Goal: Task Accomplishment & Management: Manage account settings

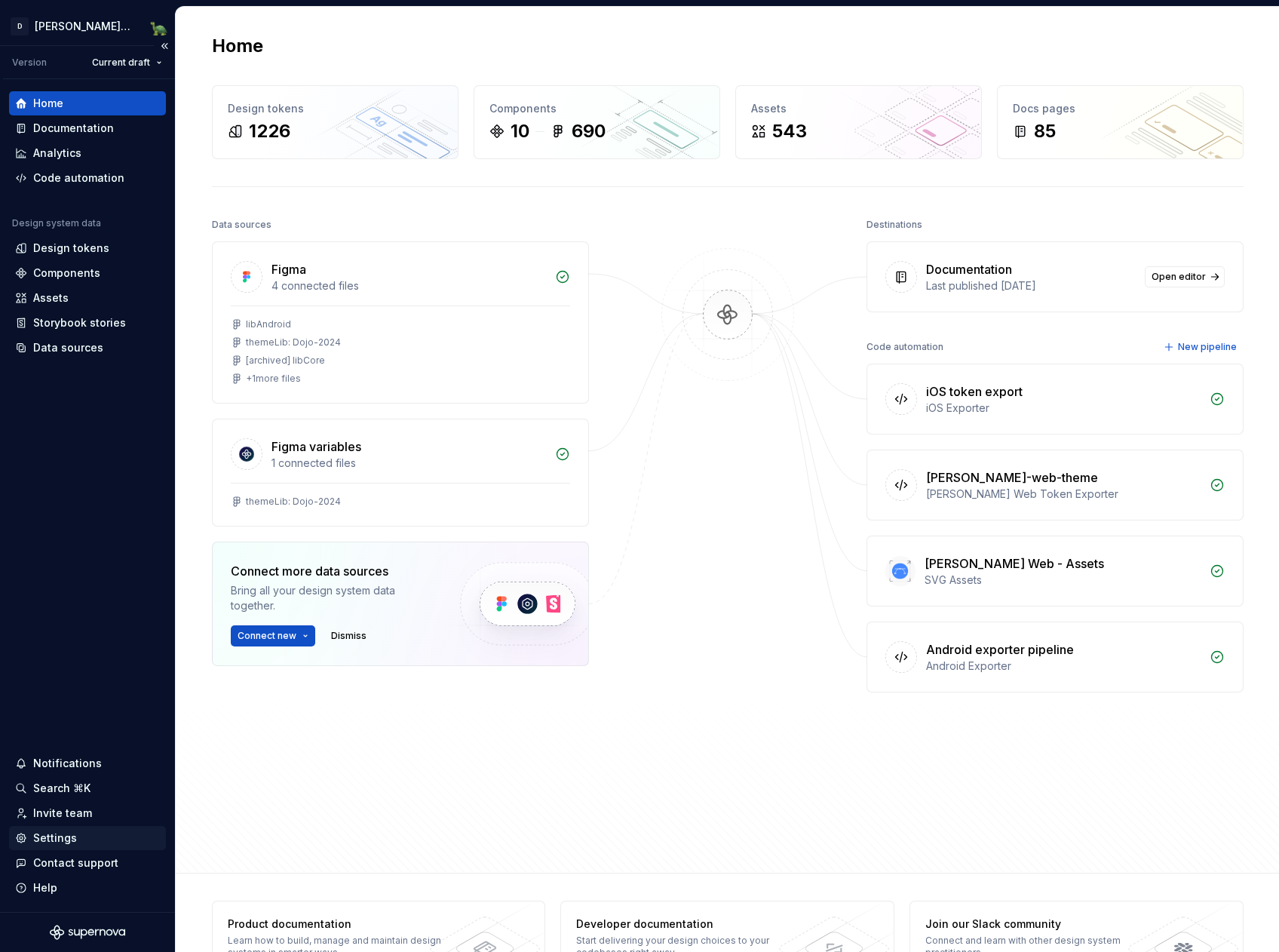
click at [68, 836] on div "Settings" at bounding box center [55, 837] width 44 height 15
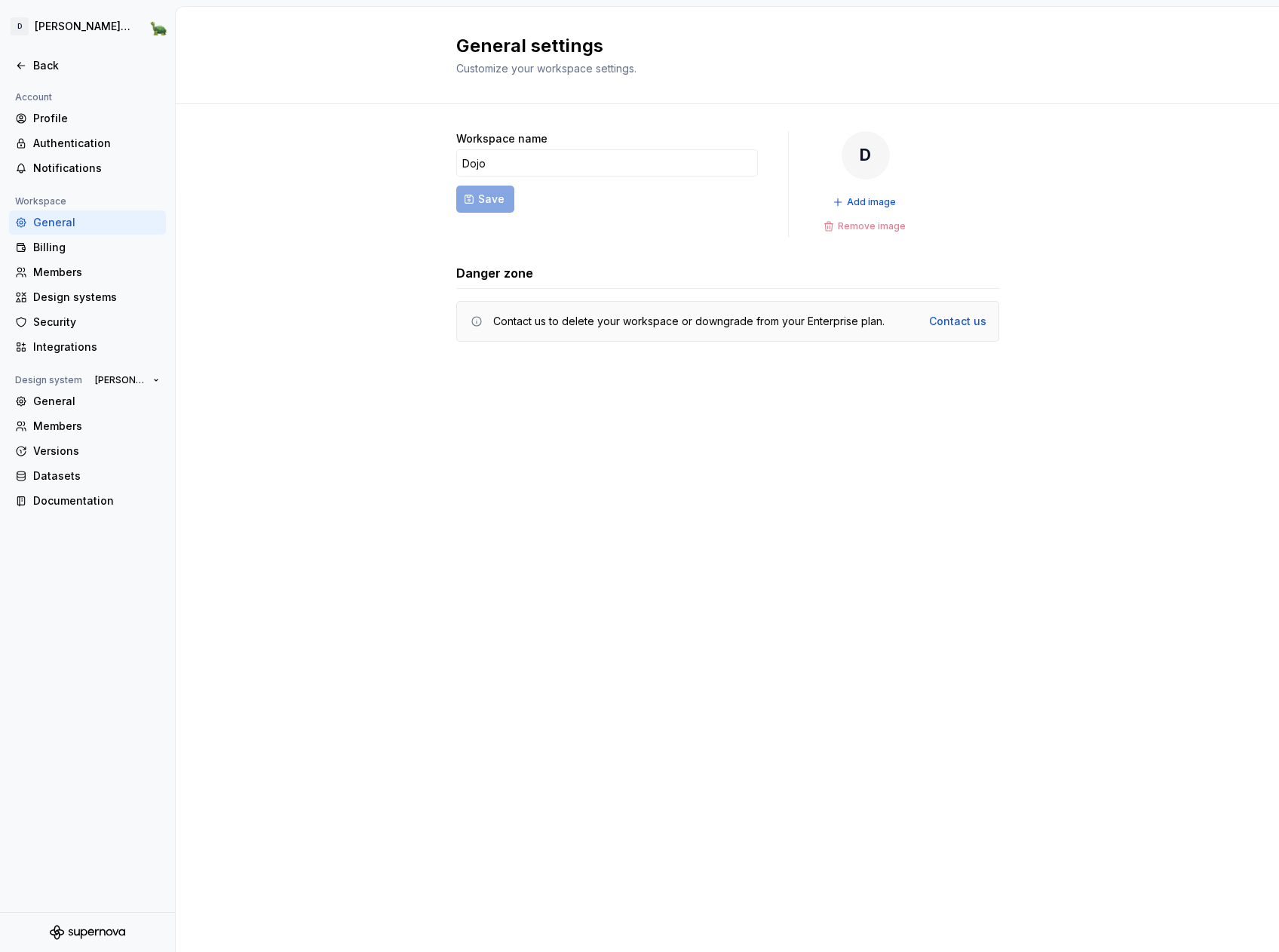
click at [877, 513] on div "General settings Customize your workspace settings. Workspace name Dojo Save D …" at bounding box center [728, 479] width 1103 height 945
click at [72, 426] on div "Members" at bounding box center [96, 426] width 127 height 15
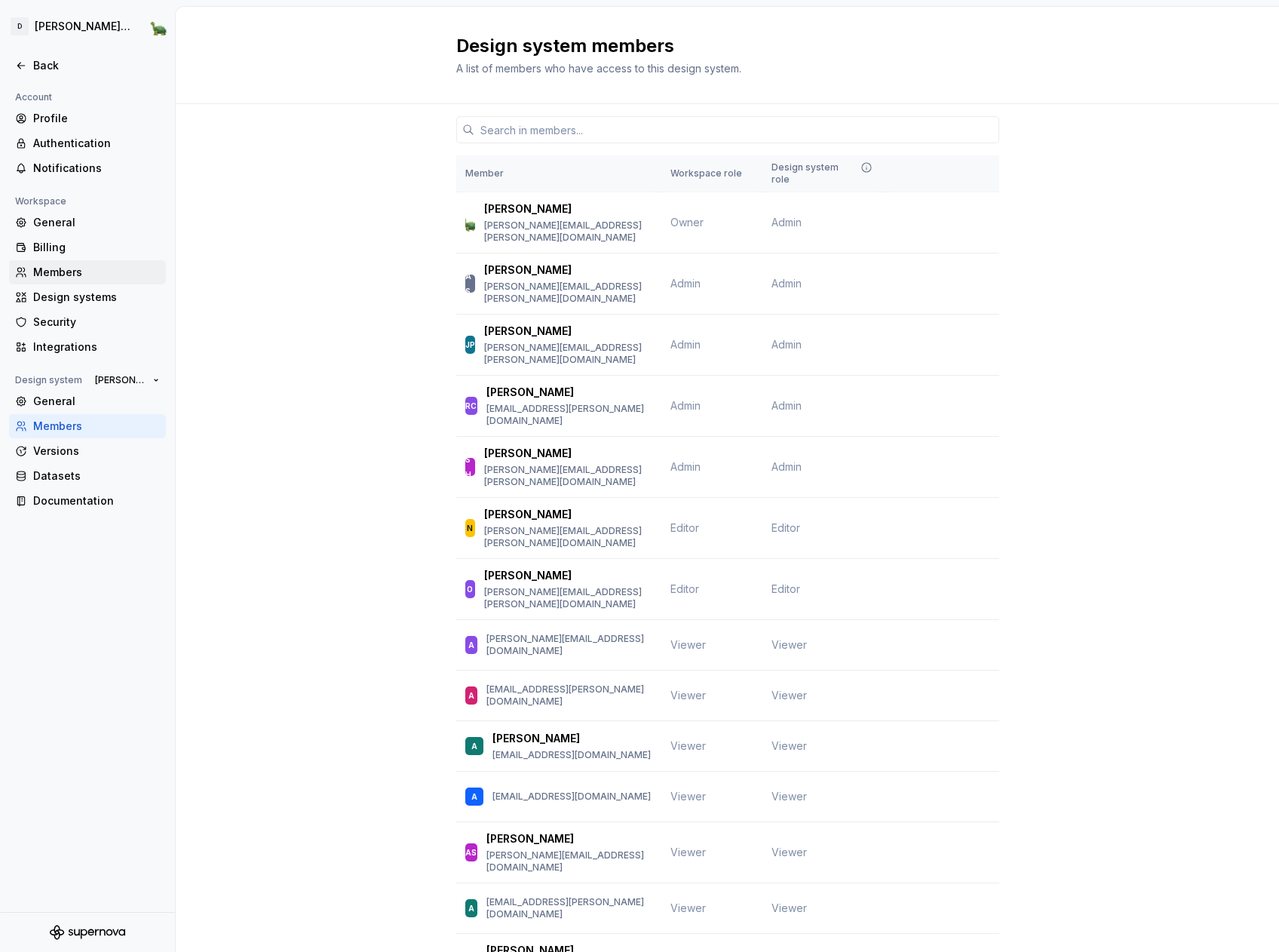
click at [68, 268] on div "Members" at bounding box center [96, 272] width 127 height 15
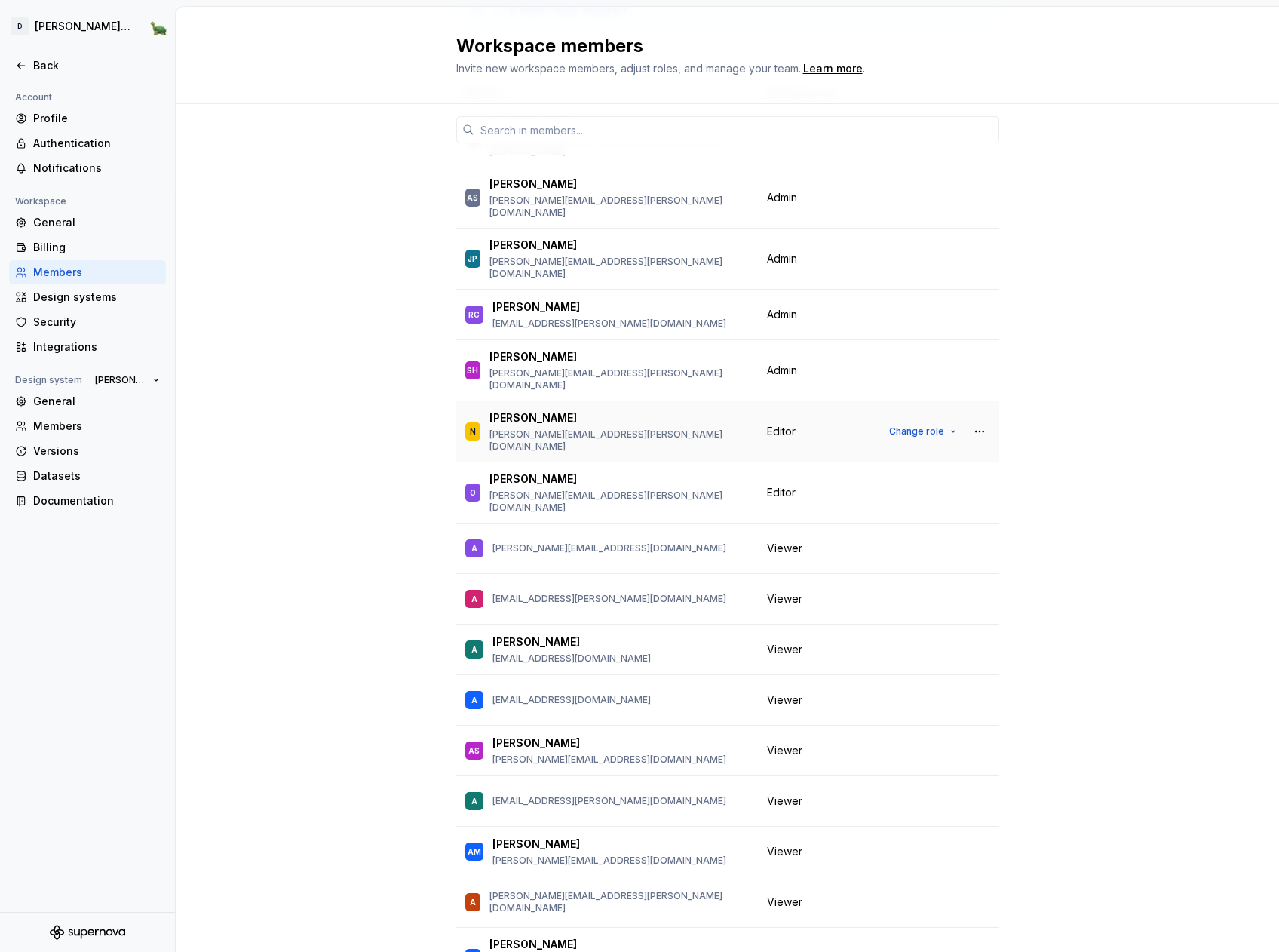
scroll to position [174, 0]
